Goal: Check status

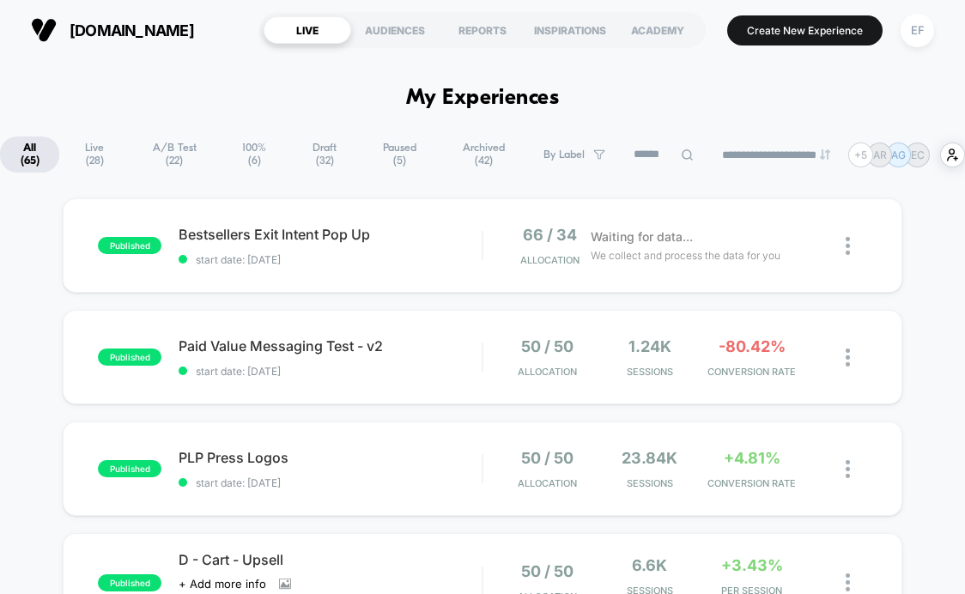
scroll to position [309, 0]
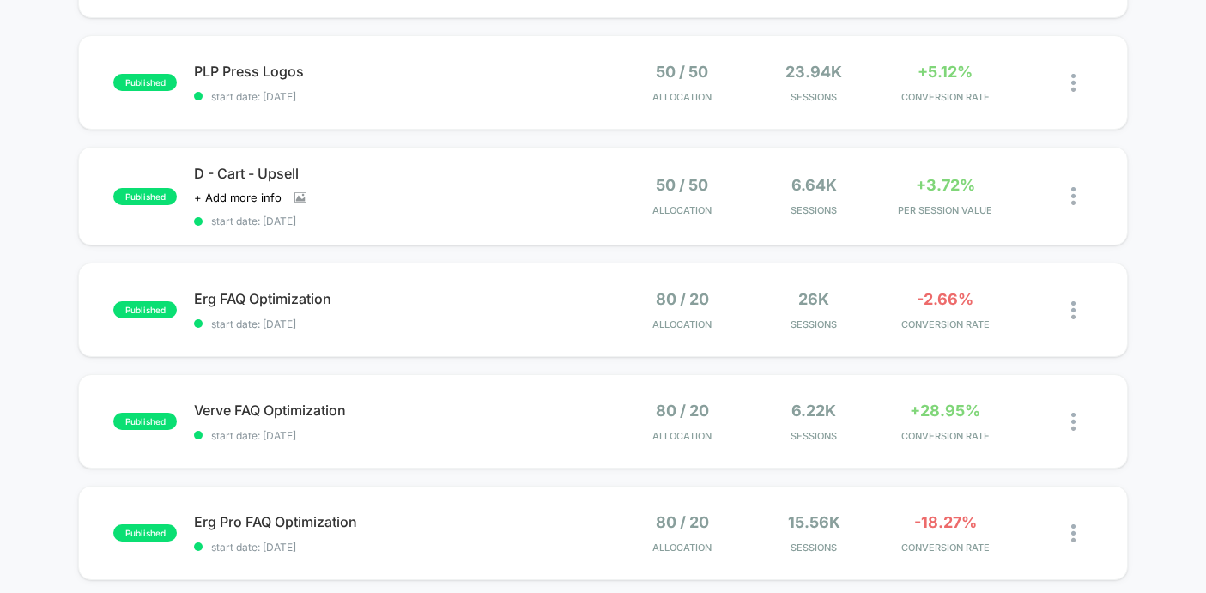
scroll to position [372, 0]
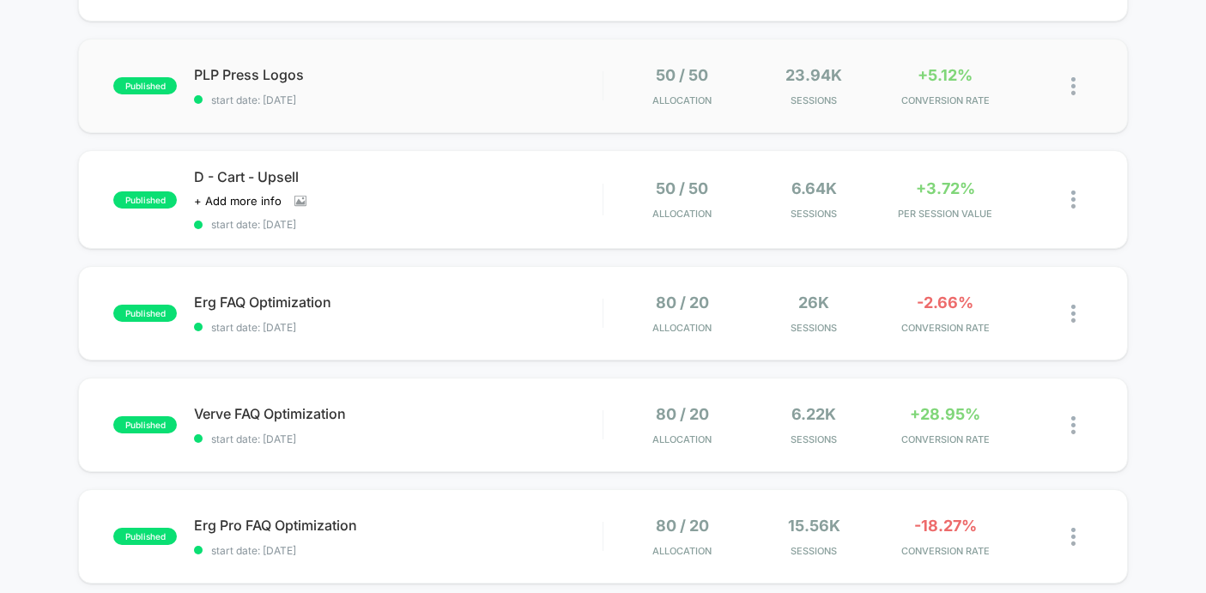
click at [434, 116] on div "published PLP Press Logos start date: [DATE] 50 / 50 Allocation 23.94k Sessions…" at bounding box center [602, 86] width 1049 height 94
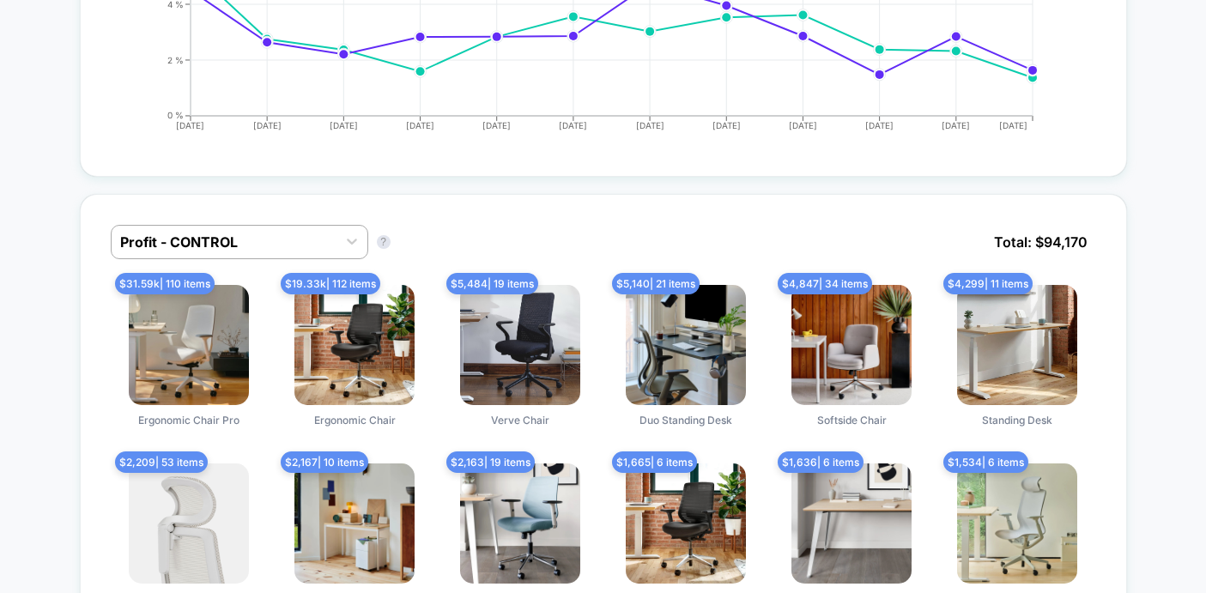
scroll to position [1157, 0]
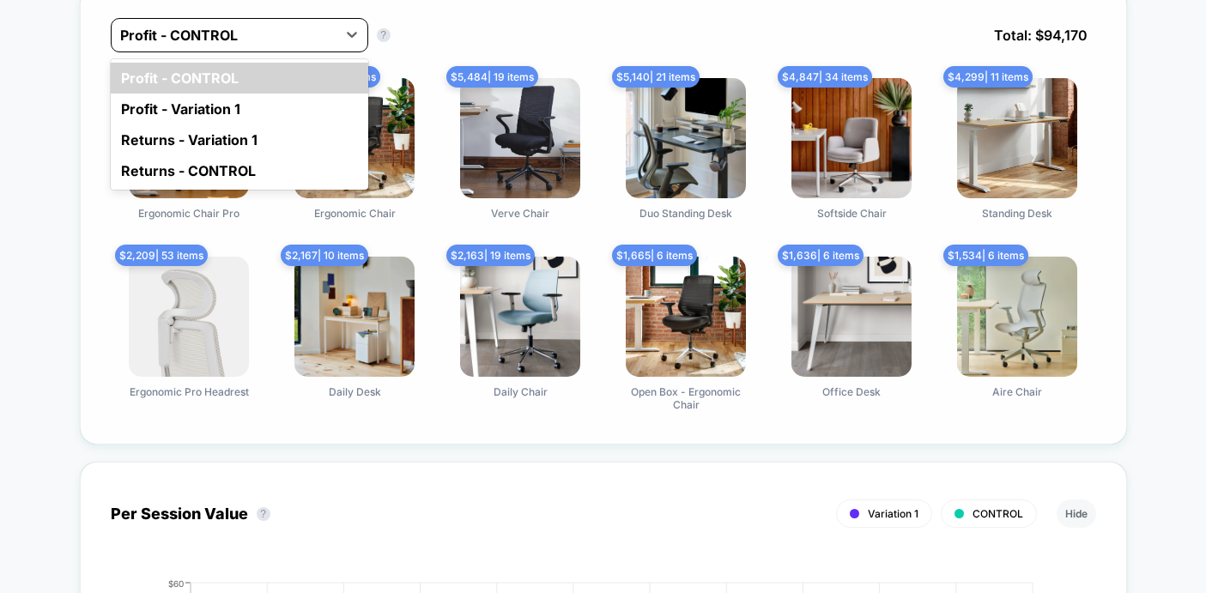
click at [301, 32] on div at bounding box center [224, 35] width 208 height 21
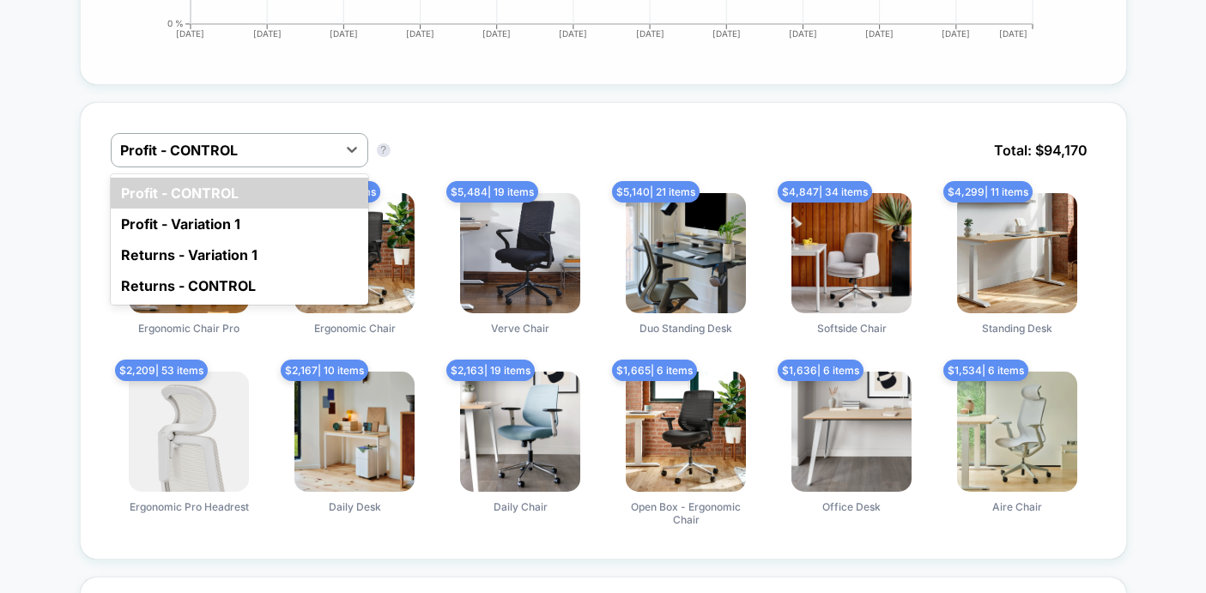
scroll to position [1037, 0]
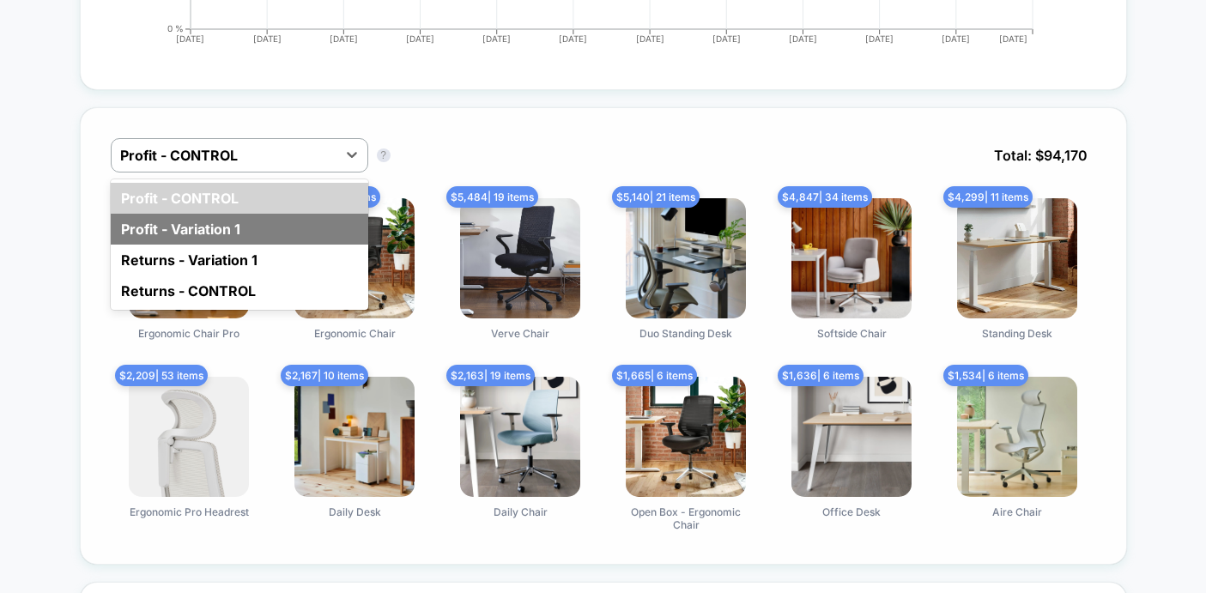
click at [260, 232] on div "Profit - Variation 1" at bounding box center [240, 229] width 258 height 31
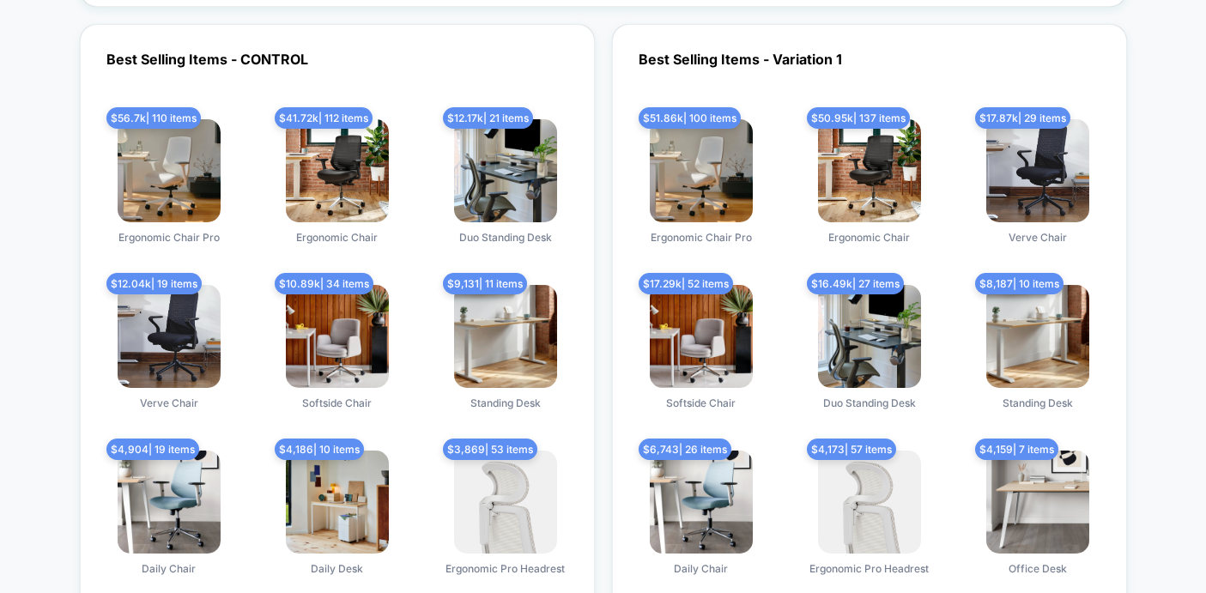
scroll to position [4975, 0]
